Goal: Information Seeking & Learning: Compare options

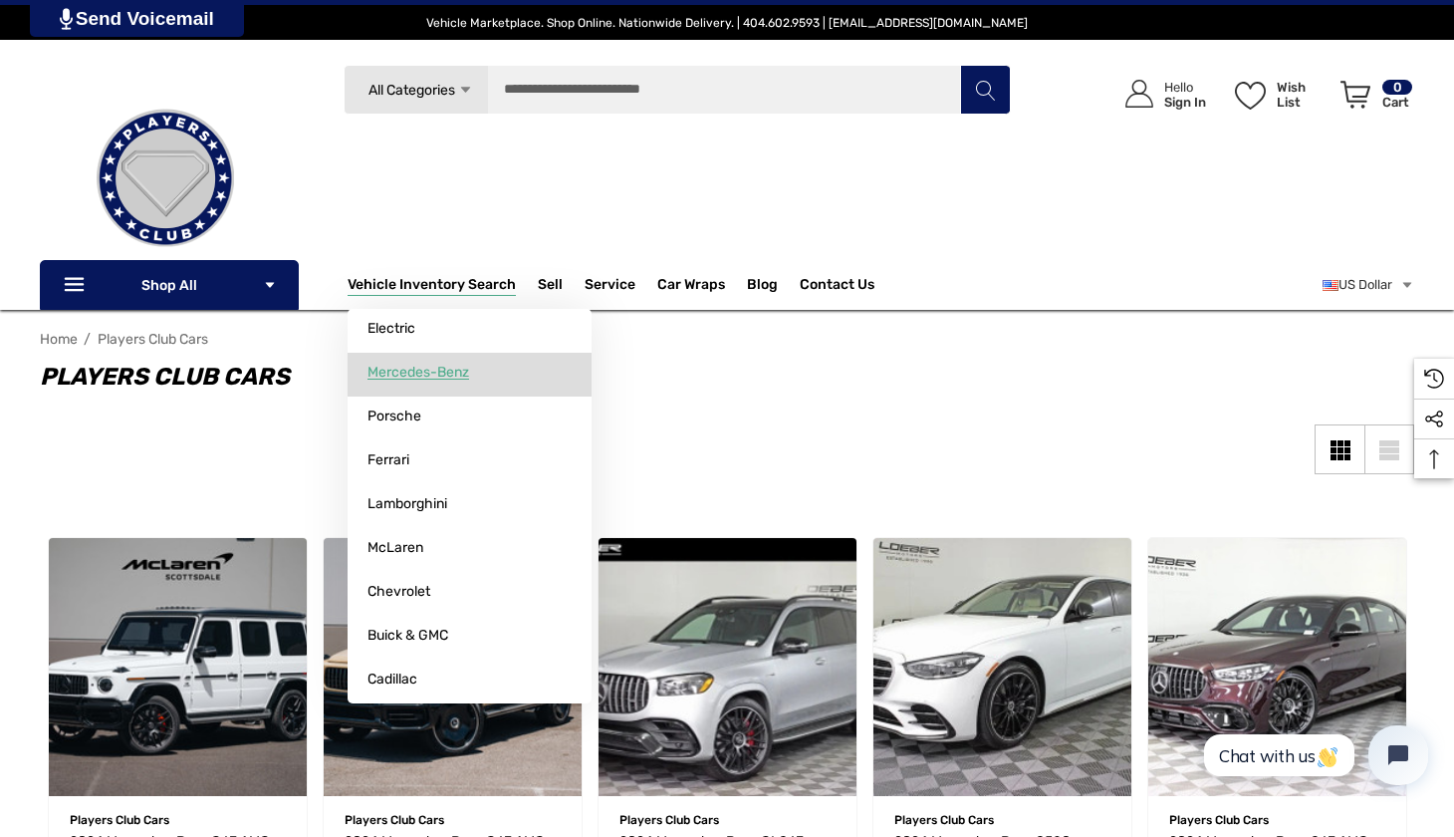
click at [422, 375] on span "Mercedes-Benz" at bounding box center [419, 373] width 102 height 18
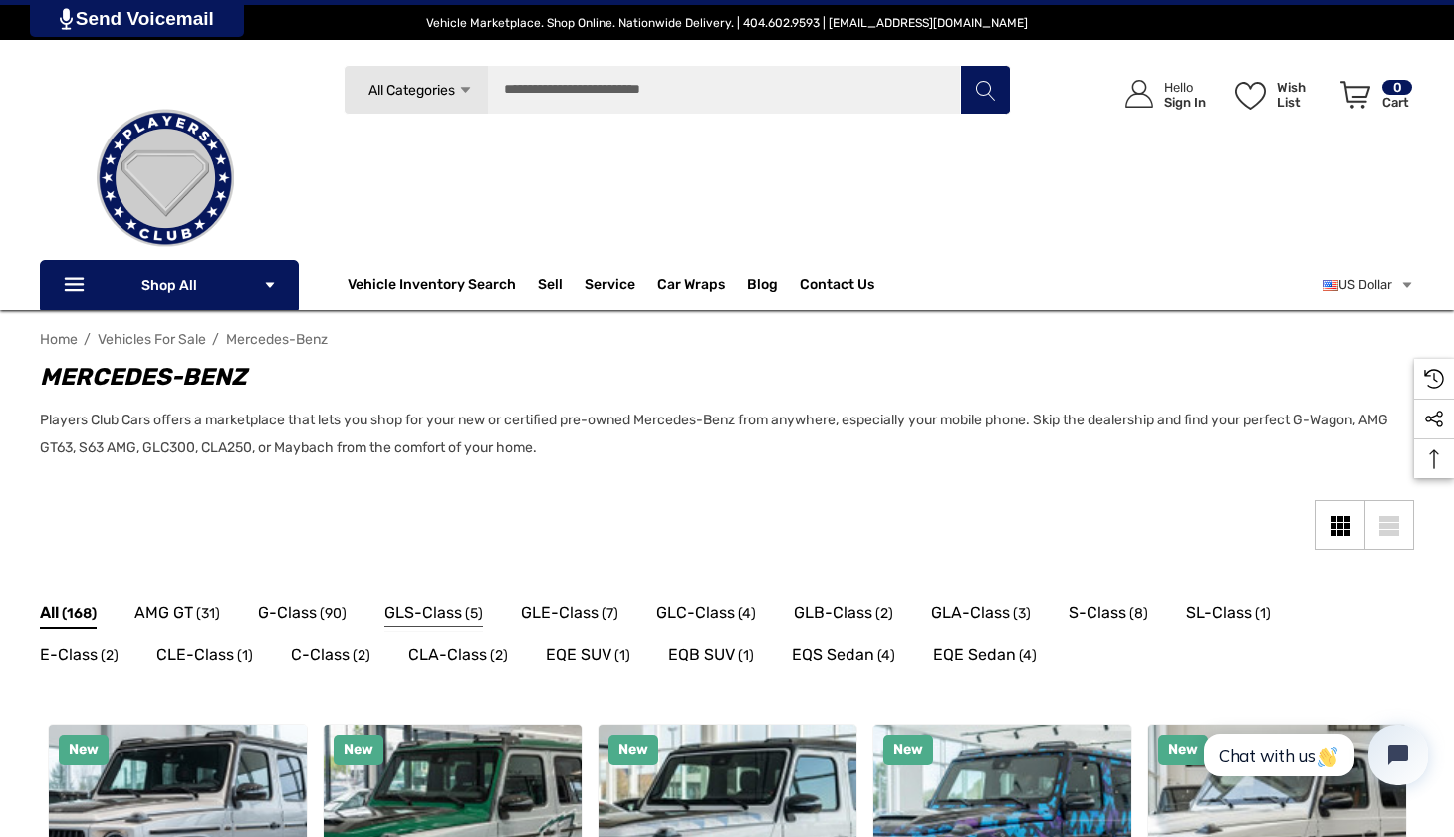
click at [438, 611] on span "GLS-Class" at bounding box center [423, 613] width 78 height 26
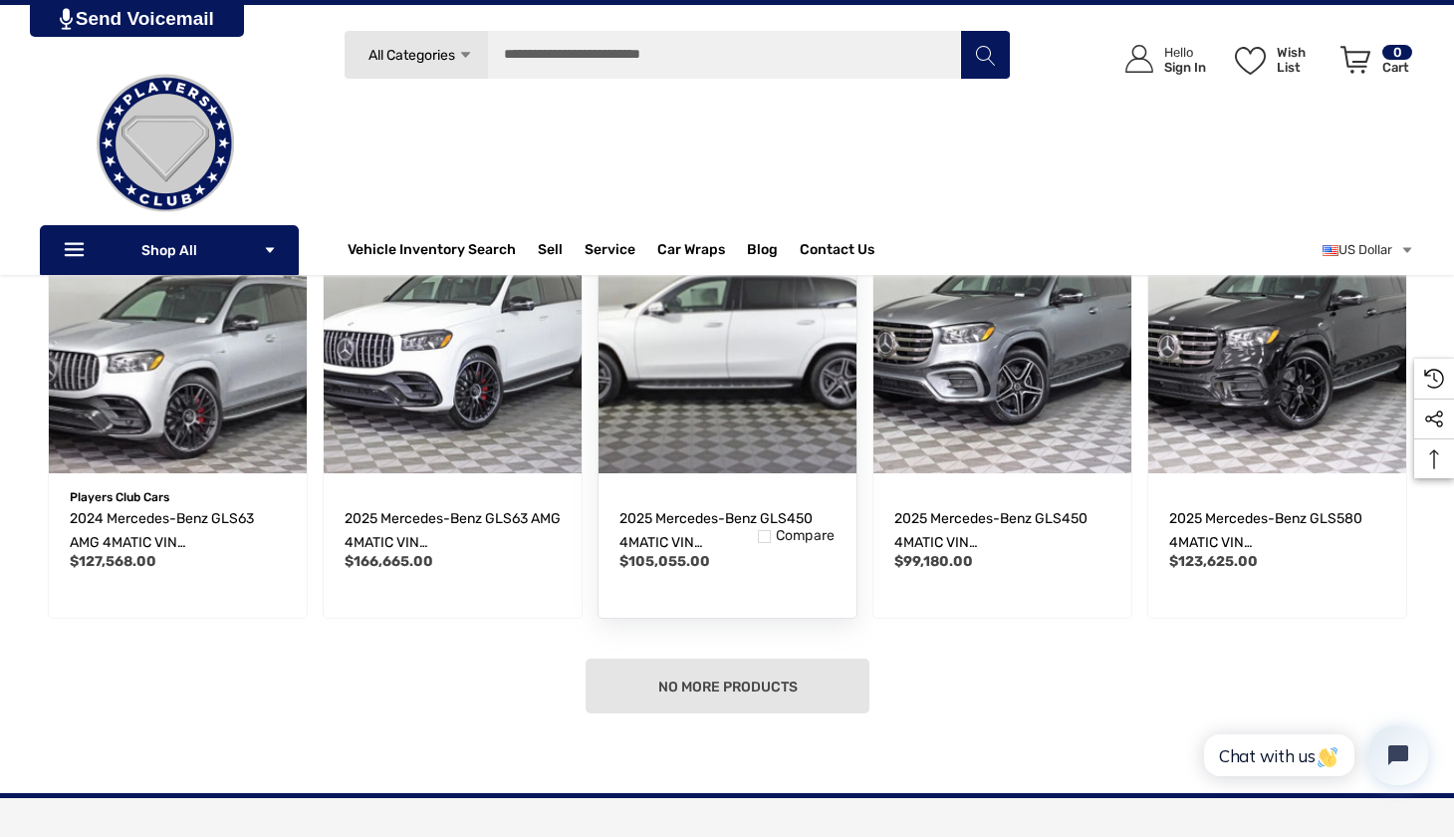
scroll to position [383, 0]
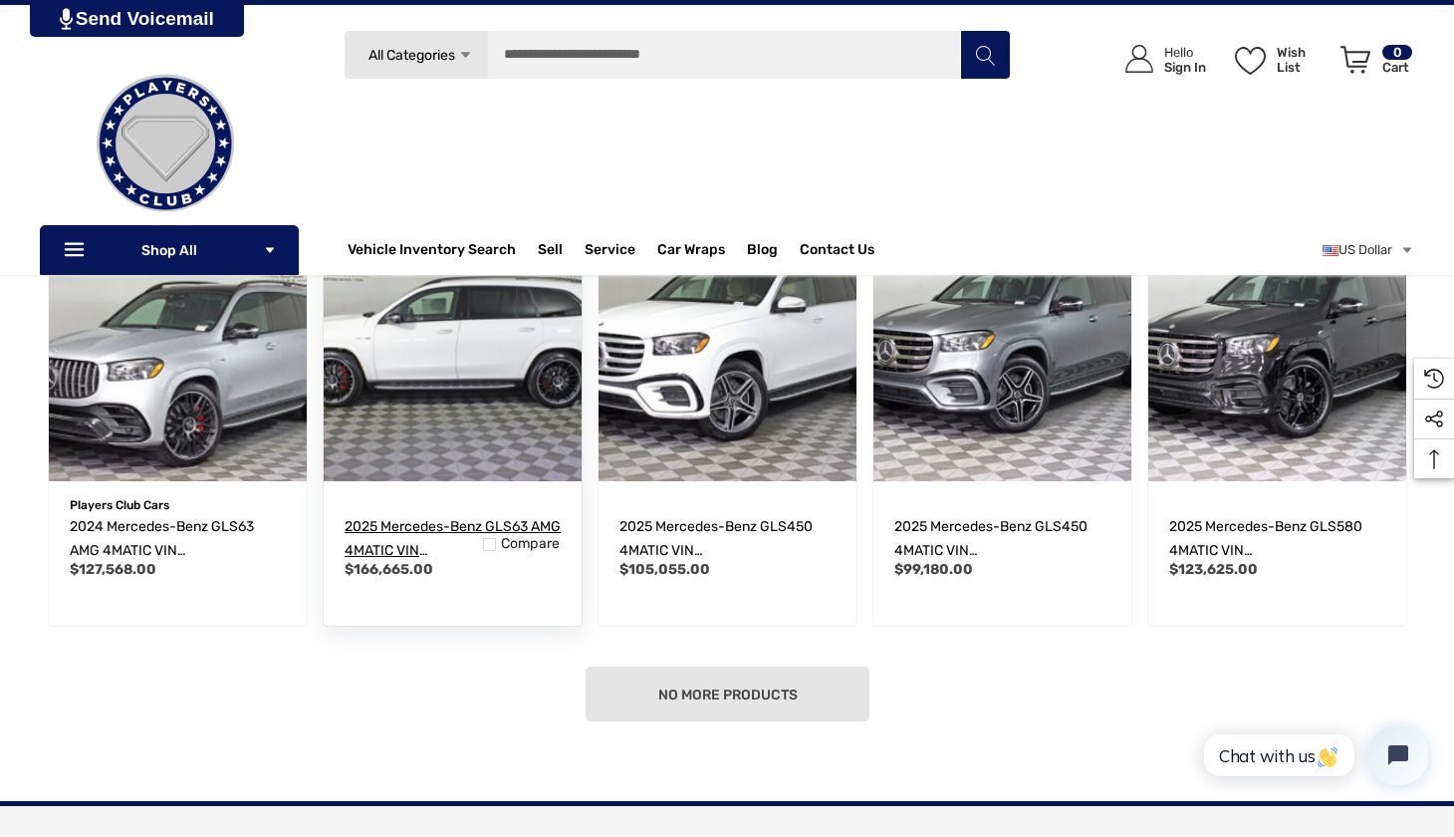
click at [431, 526] on span "2025 Mercedes-Benz GLS63 AMG 4MATIC VIN [US_VEHICLE_IDENTIFICATION_NUMBER]" at bounding box center [453, 562] width 216 height 89
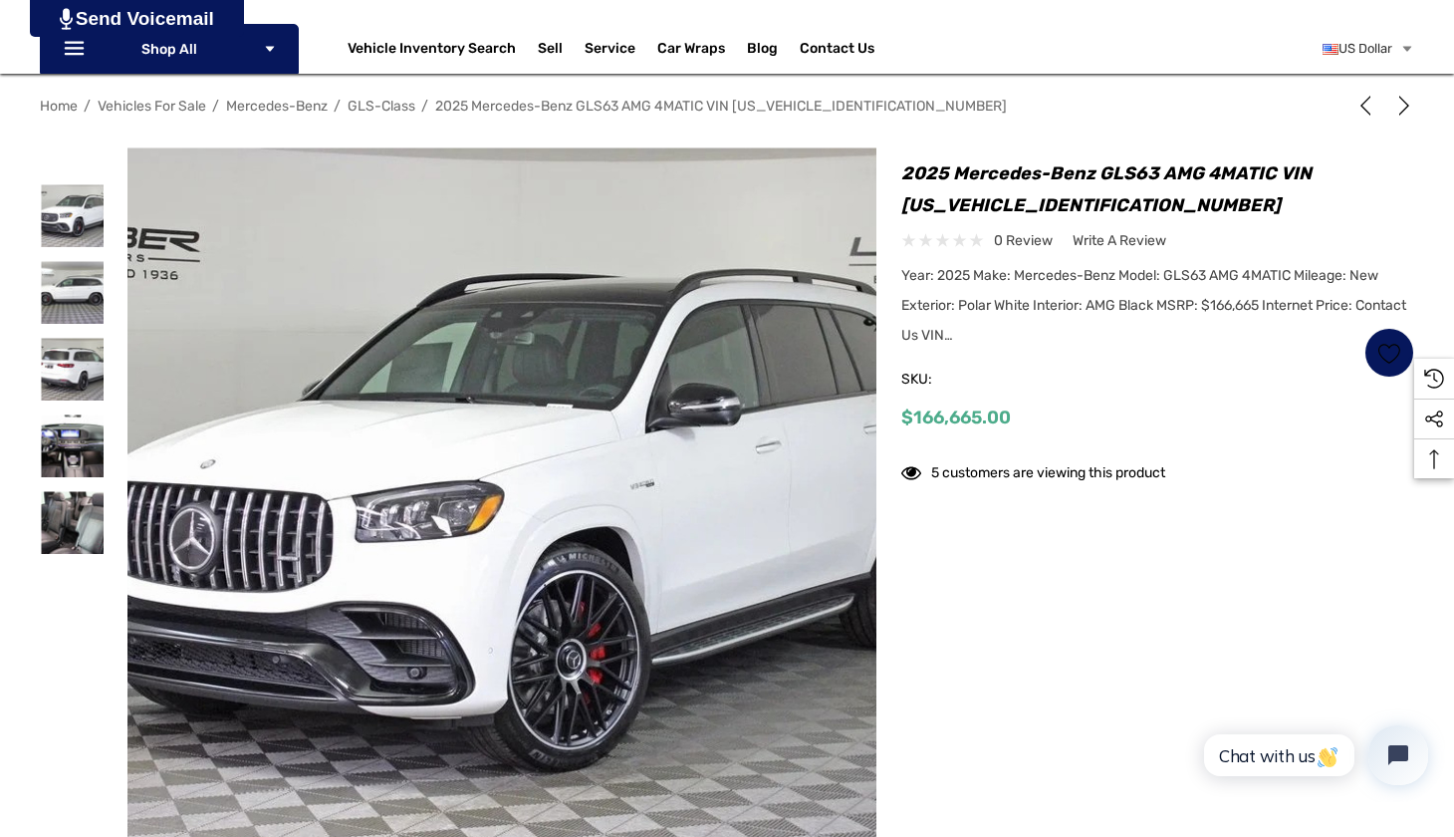
scroll to position [236, 0]
click at [79, 367] on img at bounding box center [72, 369] width 63 height 63
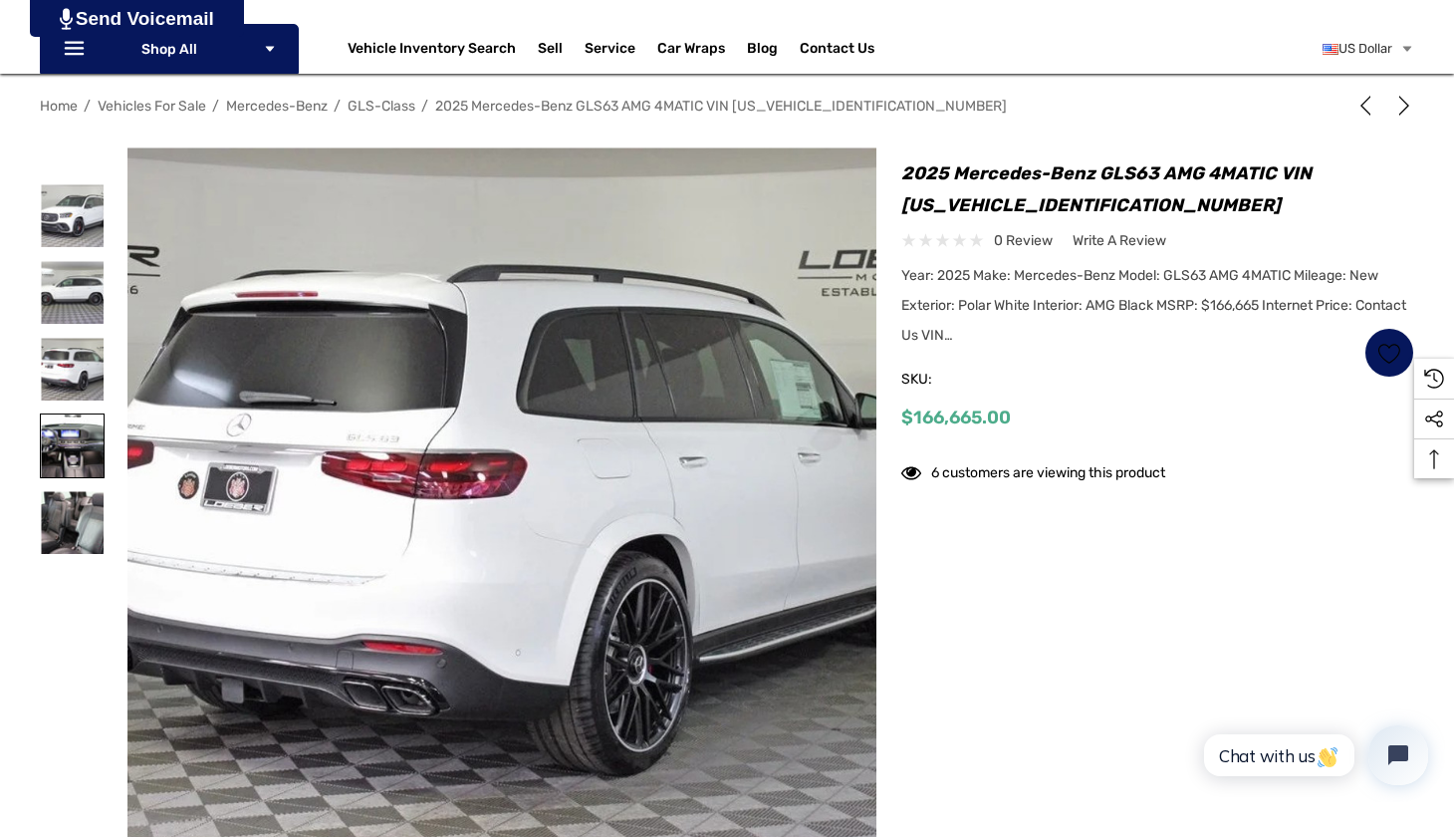
click at [64, 439] on img at bounding box center [72, 445] width 63 height 63
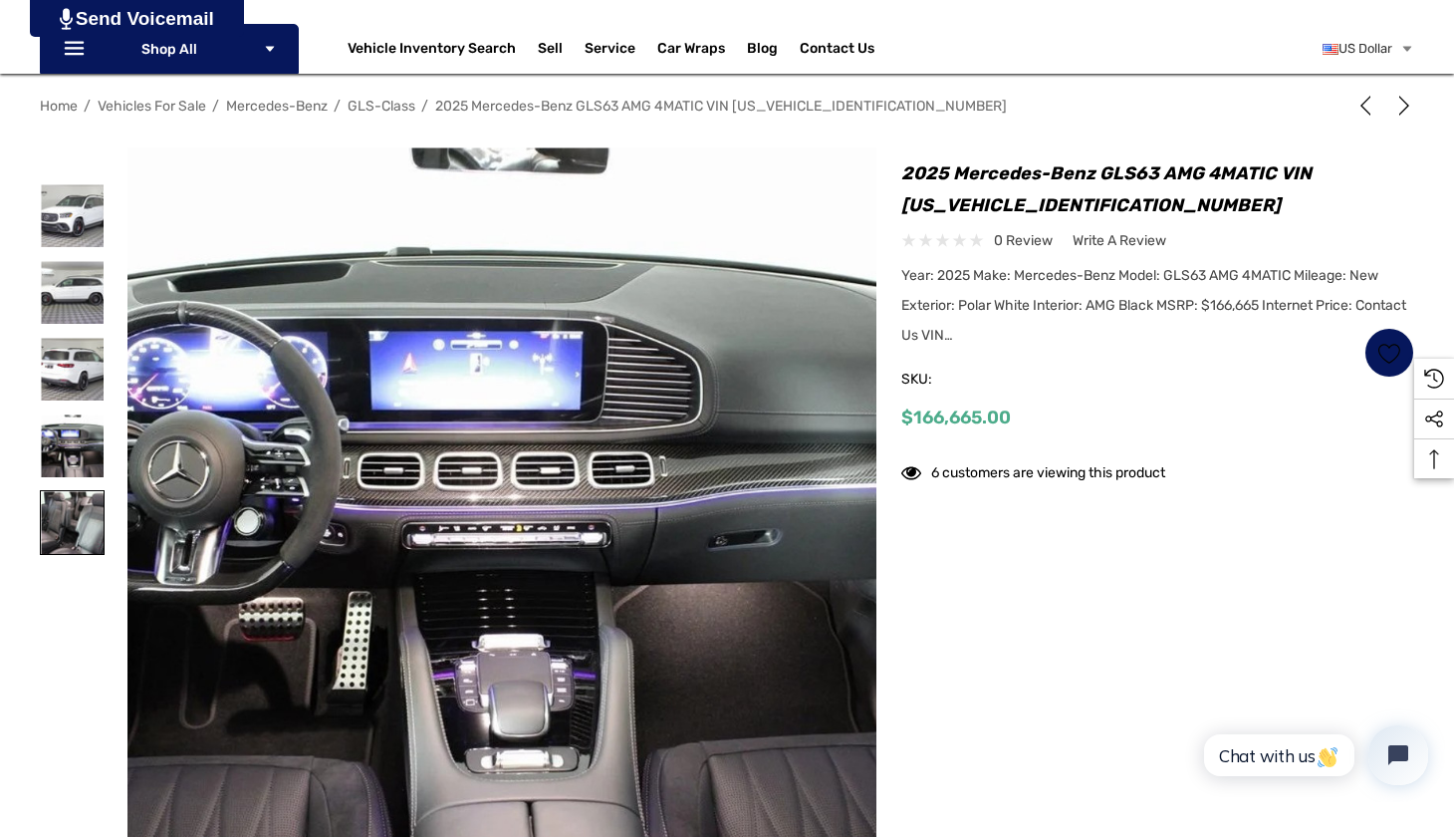
click at [70, 519] on img at bounding box center [72, 522] width 63 height 63
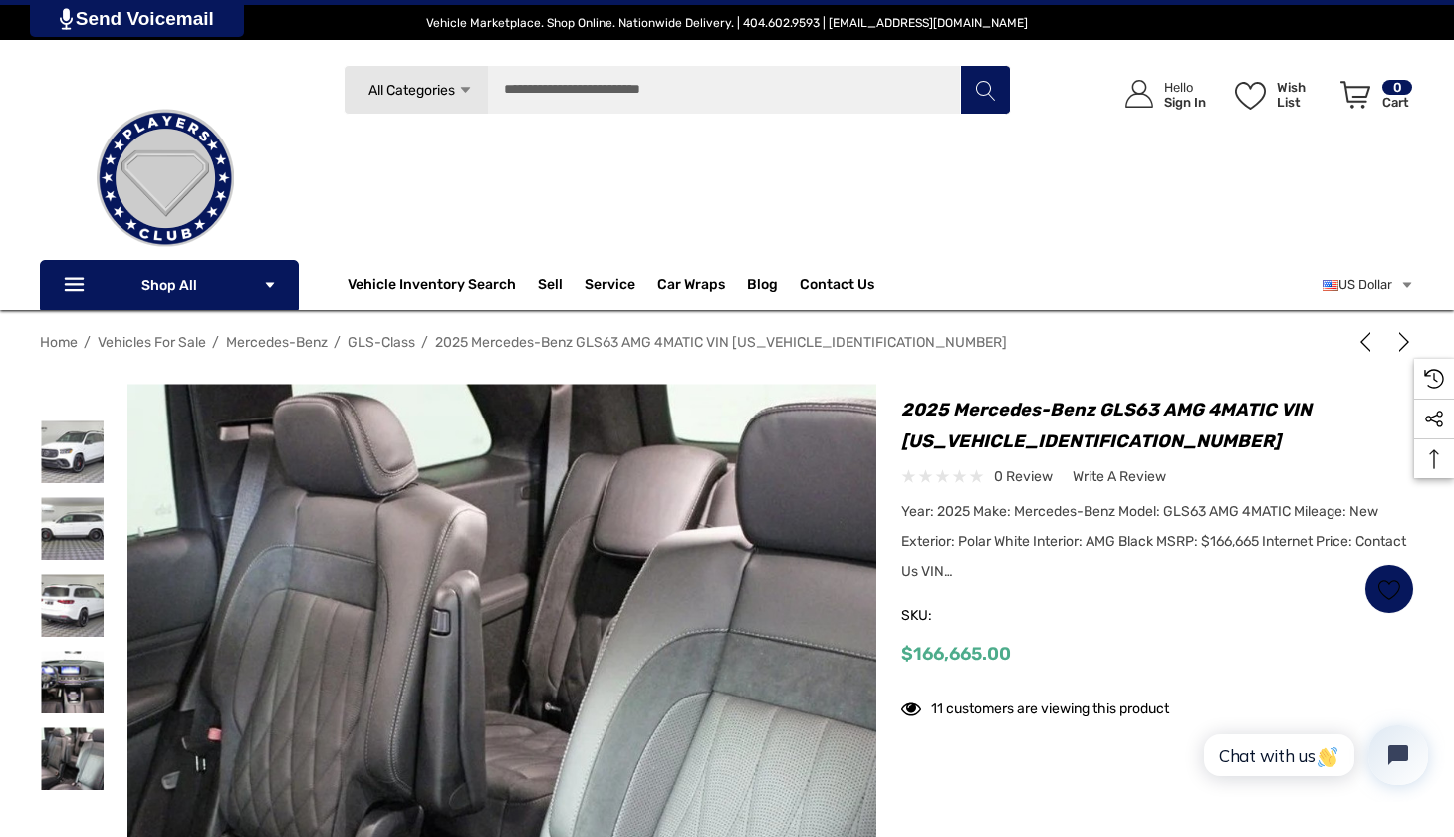
scroll to position [0, 0]
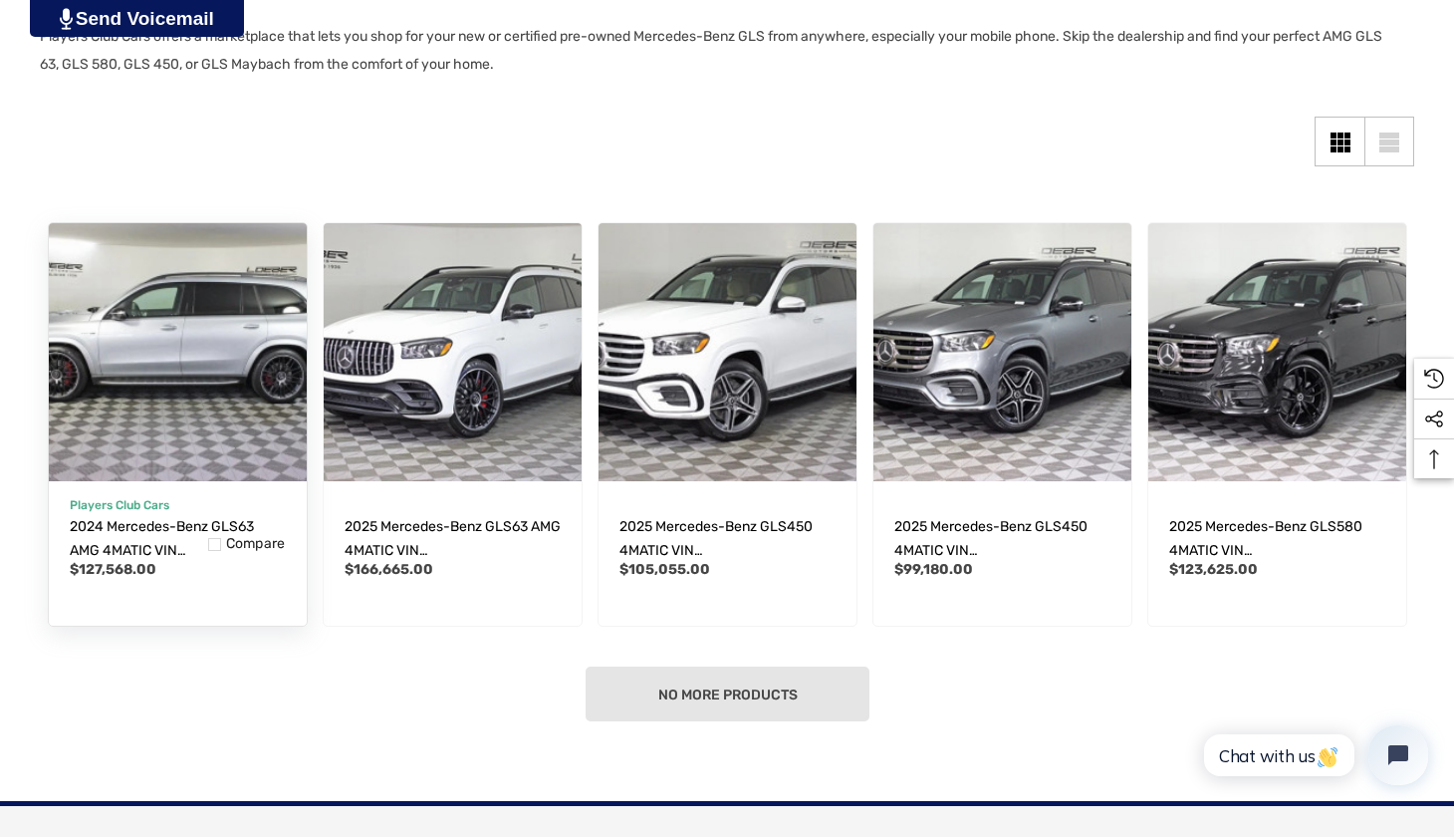
click at [190, 430] on img "2024 Mercedes-Benz GLS63 AMG 4MATIC VIN 4JGFF8KE1RB122928,$127,568.00\a" at bounding box center [178, 352] width 284 height 284
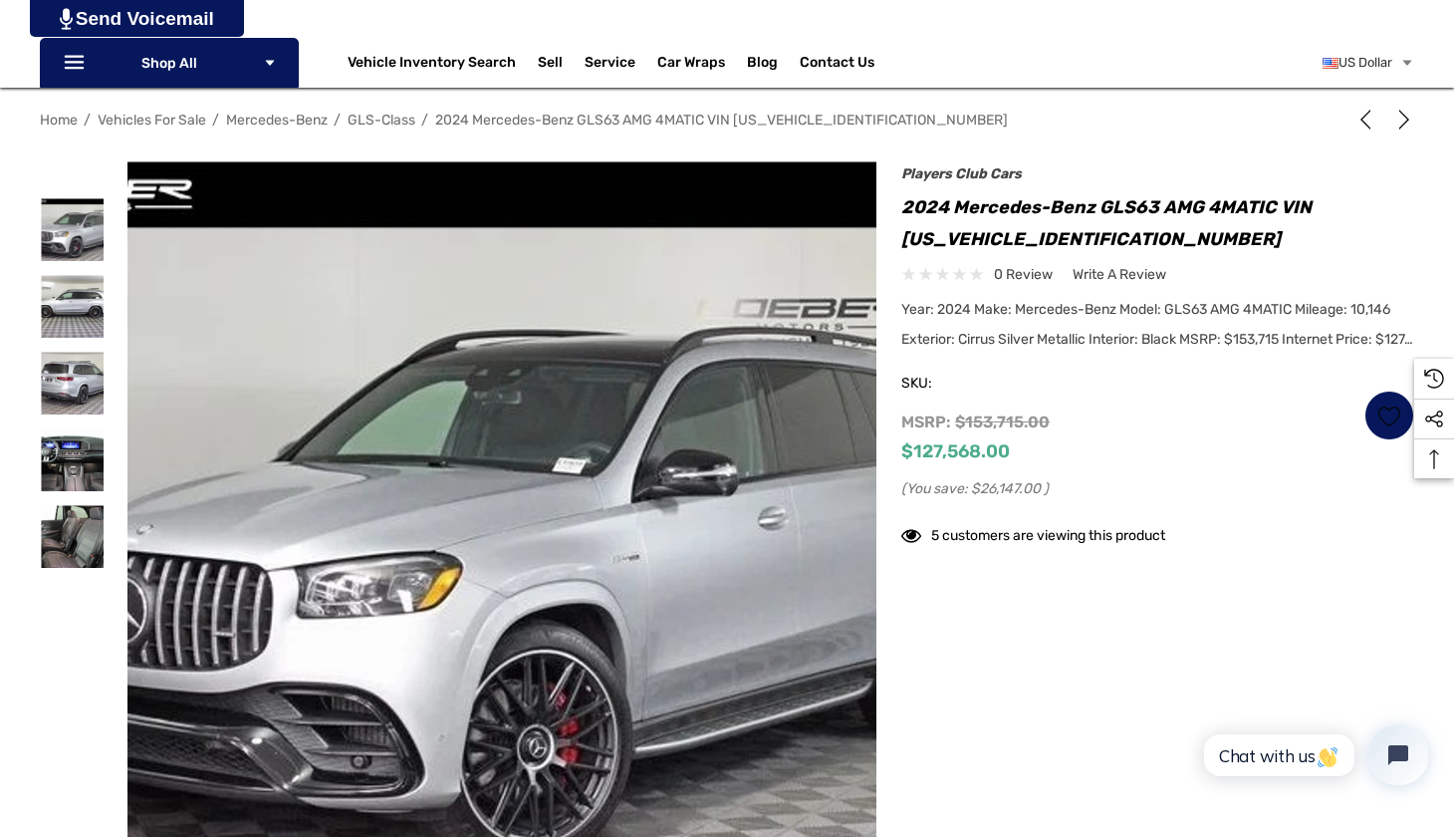
scroll to position [346, 0]
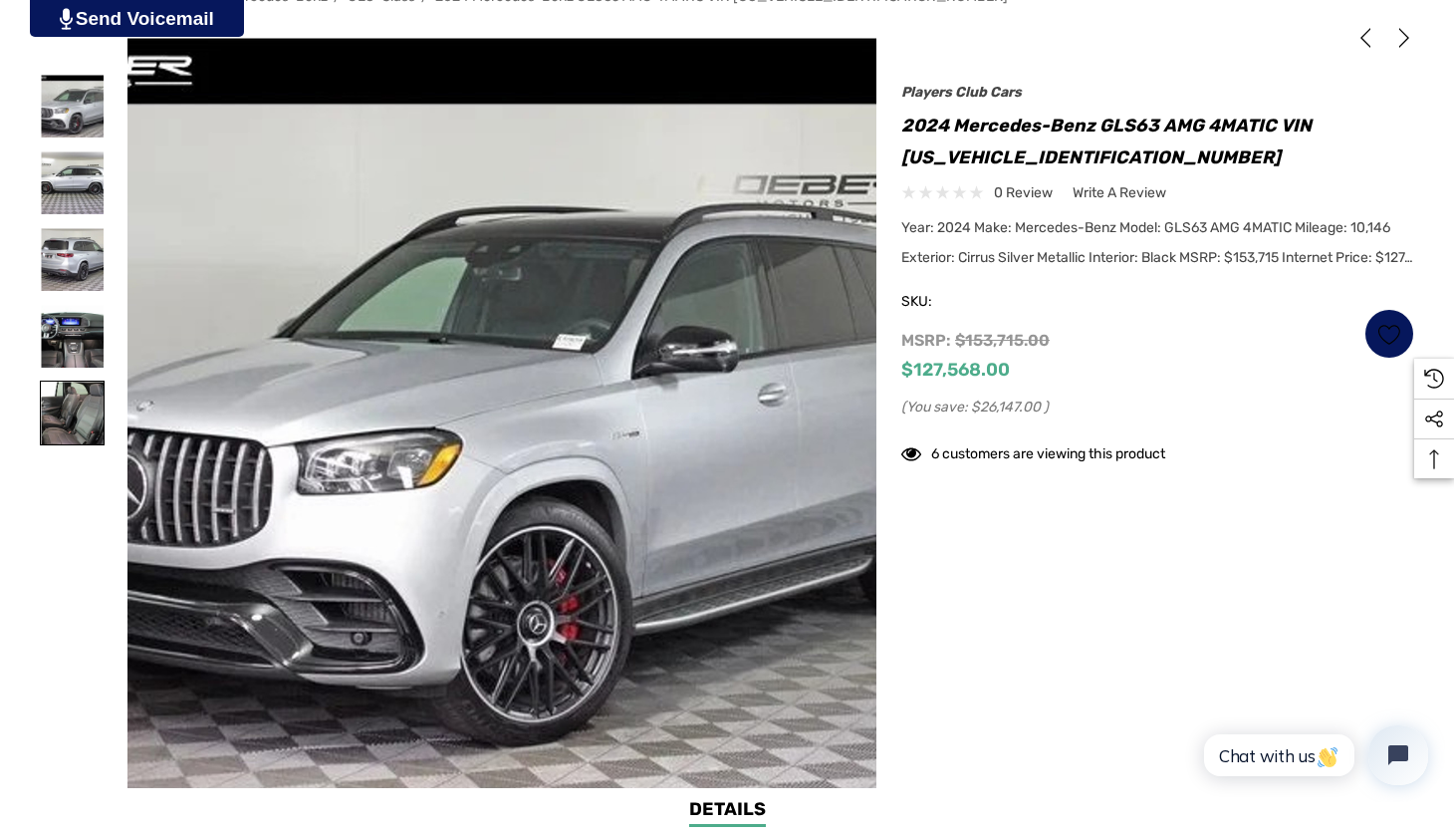
click at [71, 406] on img at bounding box center [72, 412] width 63 height 63
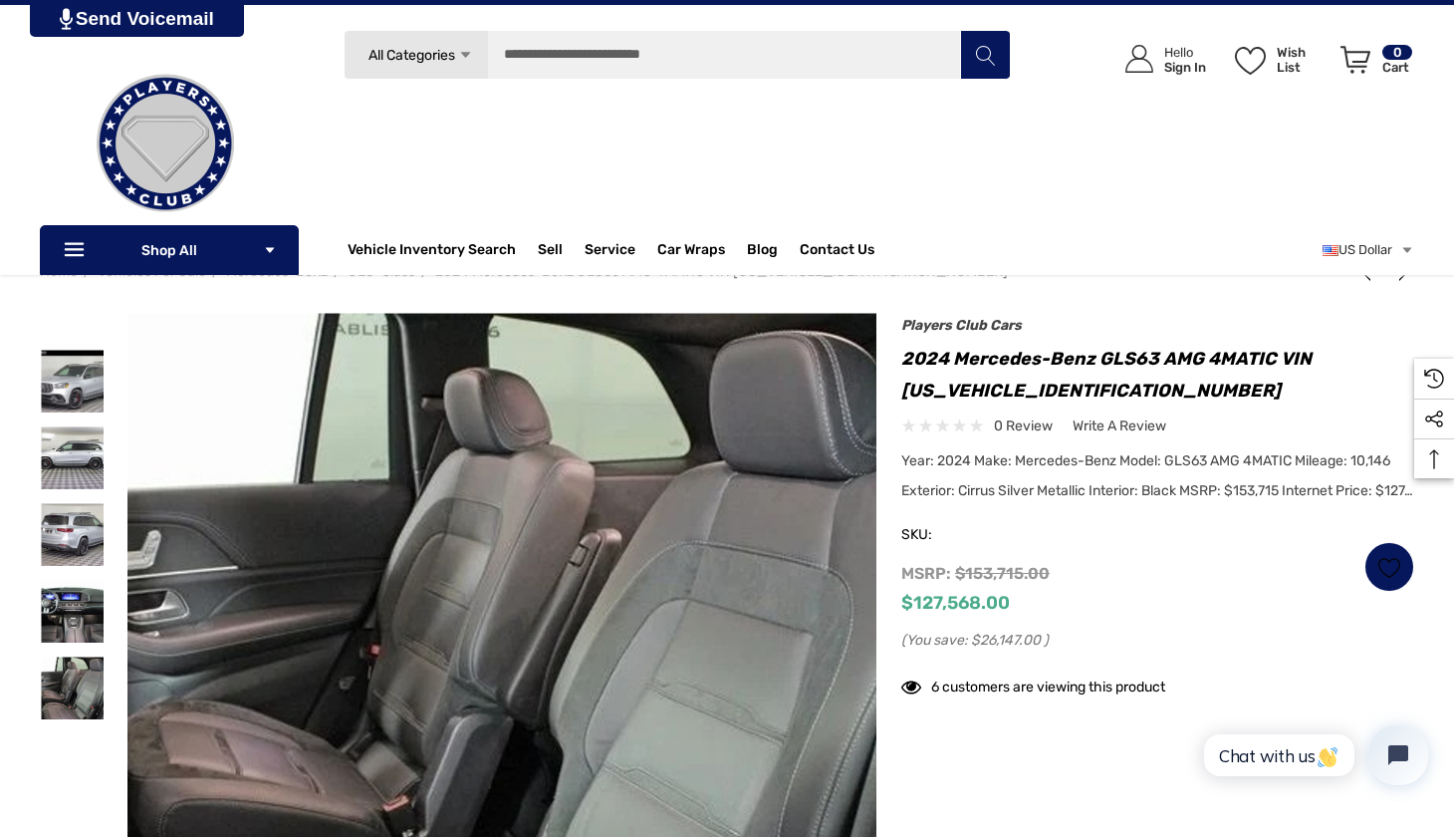
scroll to position [65, 0]
